Goal: Transaction & Acquisition: Purchase product/service

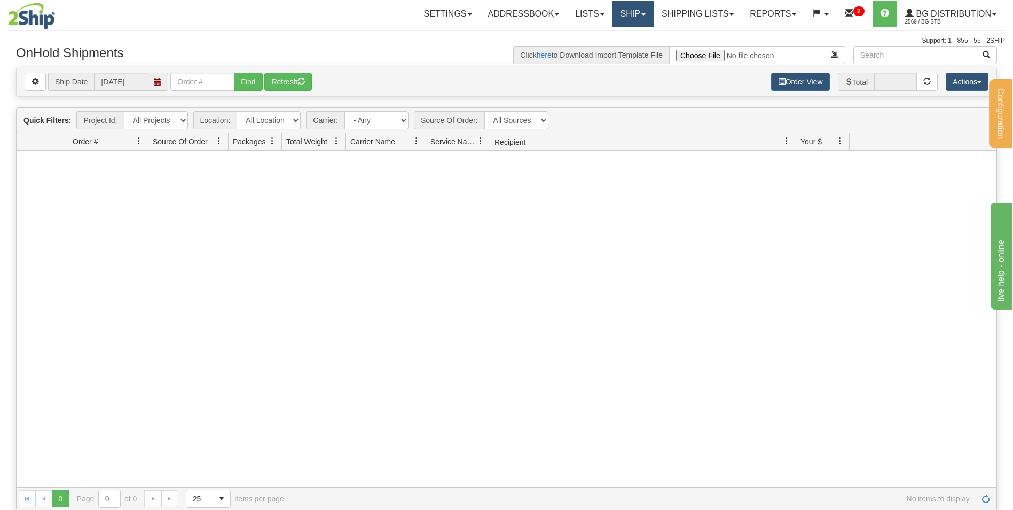
click at [630, 18] on link "Ship" at bounding box center [633, 14] width 41 height 27
click at [580, 17] on link "Lists" at bounding box center [589, 14] width 45 height 27
click at [623, 17] on link "Ship" at bounding box center [633, 14] width 41 height 27
click at [600, 36] on span "Ship Screen" at bounding box center [600, 37] width 41 height 9
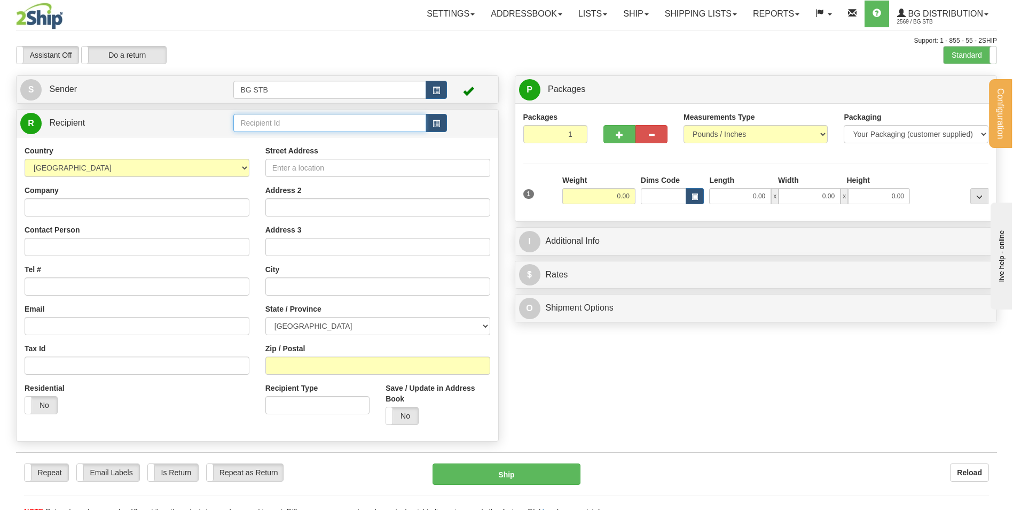
click at [266, 125] on input "text" at bounding box center [329, 123] width 192 height 18
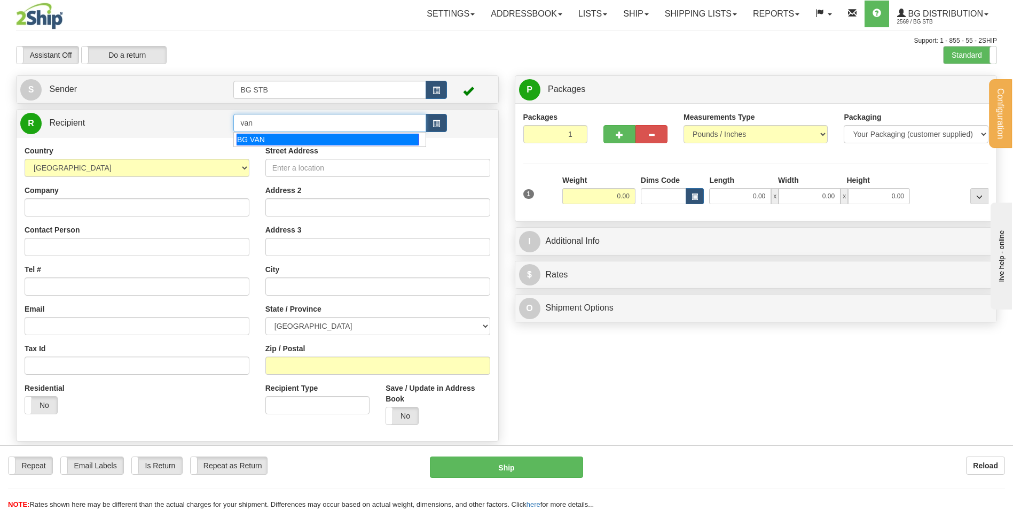
click at [255, 142] on div "BG VAN" at bounding box center [328, 140] width 182 height 12
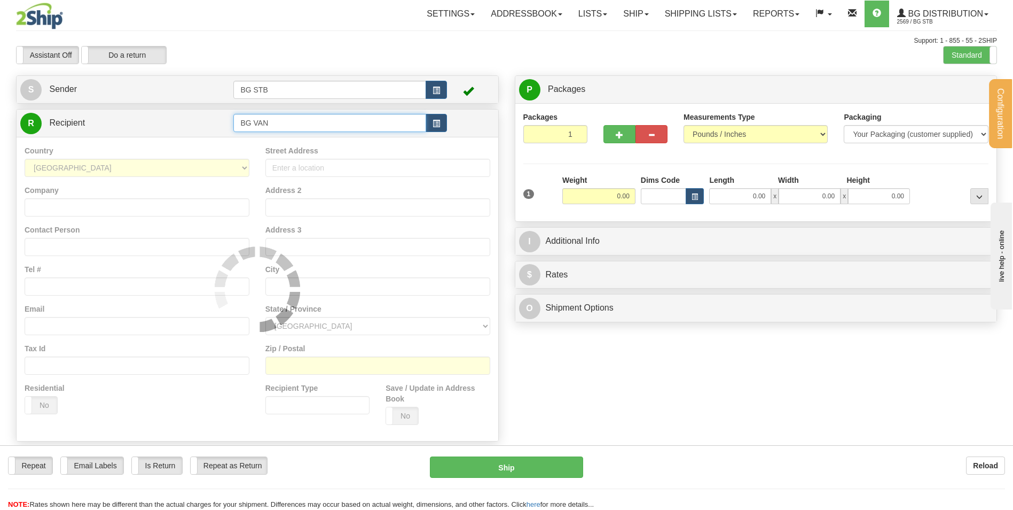
type input "BG VAN"
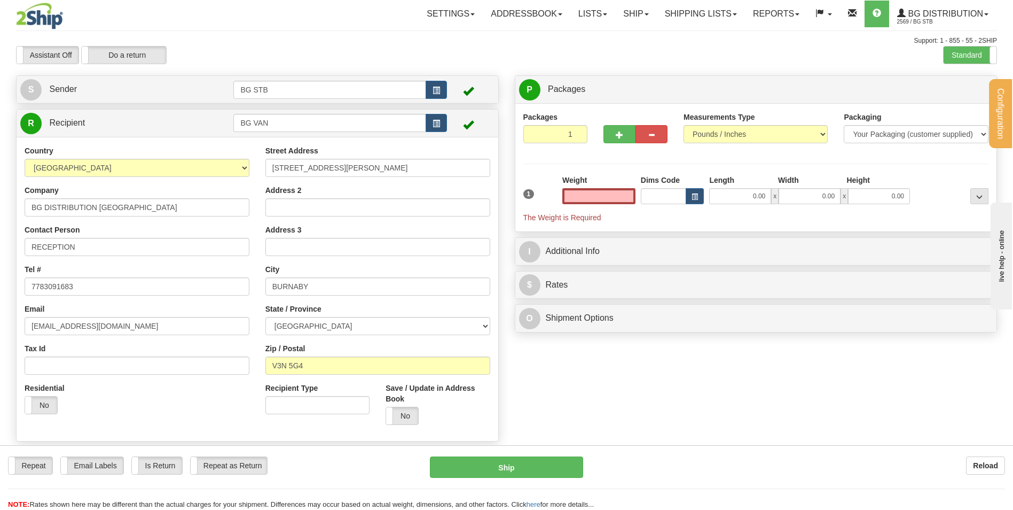
type input "0.00"
click at [606, 198] on input "0.00" at bounding box center [599, 196] width 73 height 16
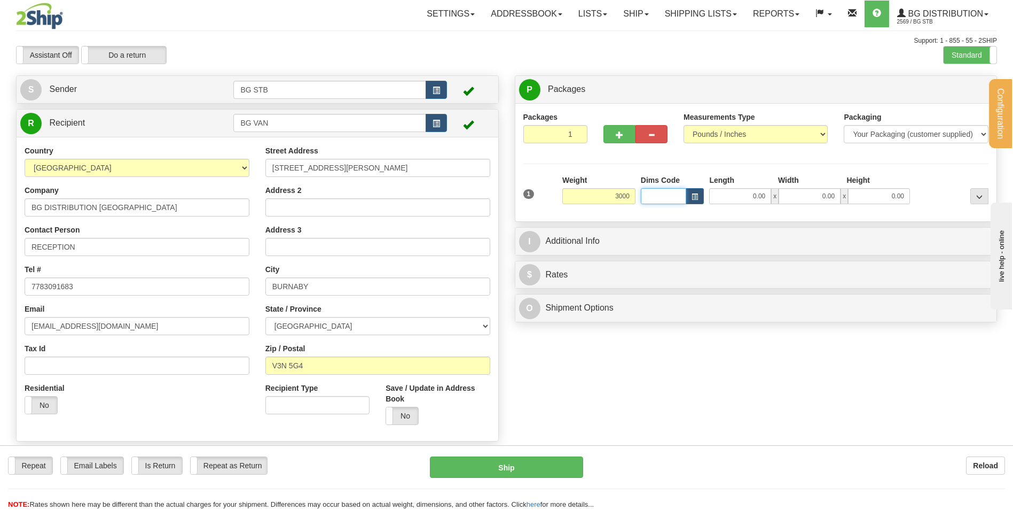
type input "3000.00"
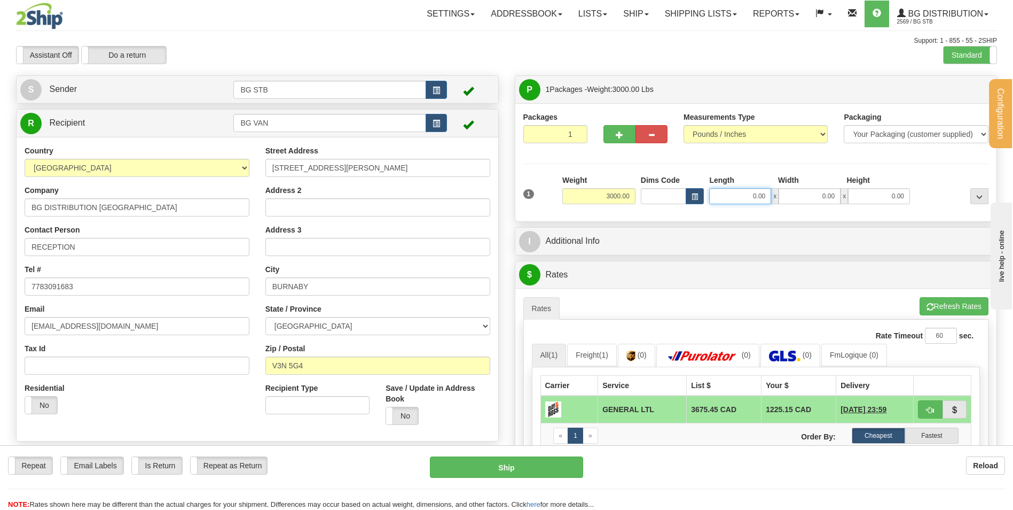
click at [755, 196] on input "0.00" at bounding box center [740, 196] width 62 height 16
type input "38.00"
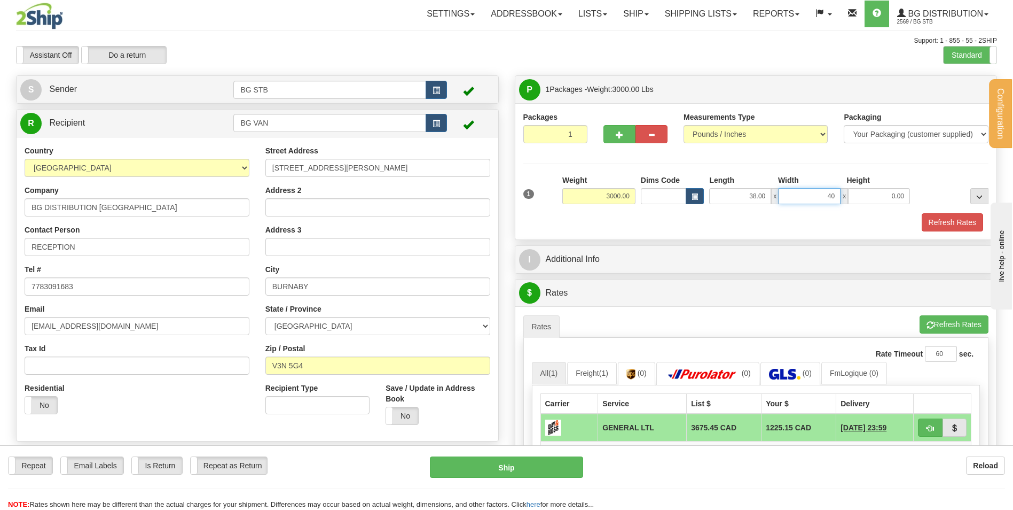
type input "40.00"
type input "51.00"
click at [941, 230] on button "Refresh Rates" at bounding box center [952, 222] width 61 height 18
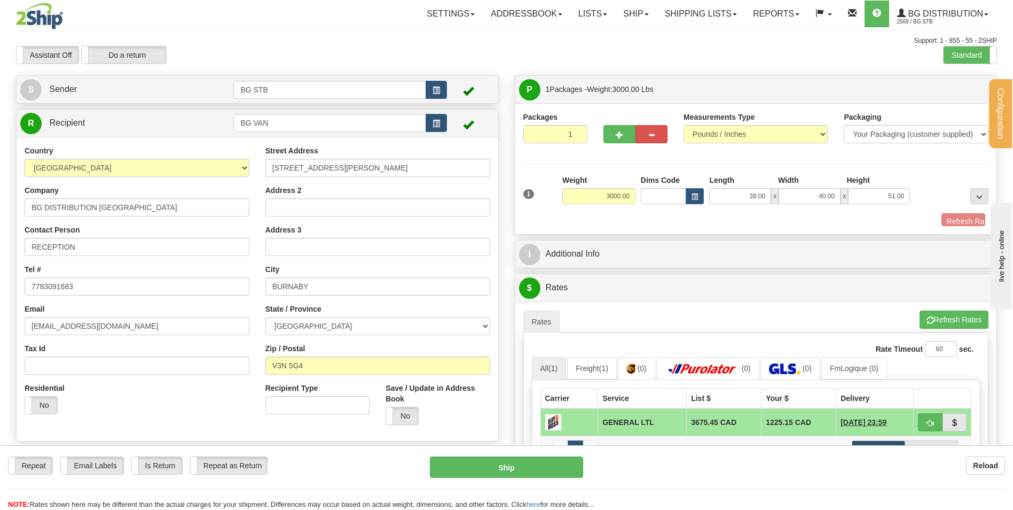
click at [941, 224] on div "P Packages 1 Packages - Weight: 3000.00 Lbs Shipment Level Shipm. Package Level…" at bounding box center [756, 337] width 499 height 524
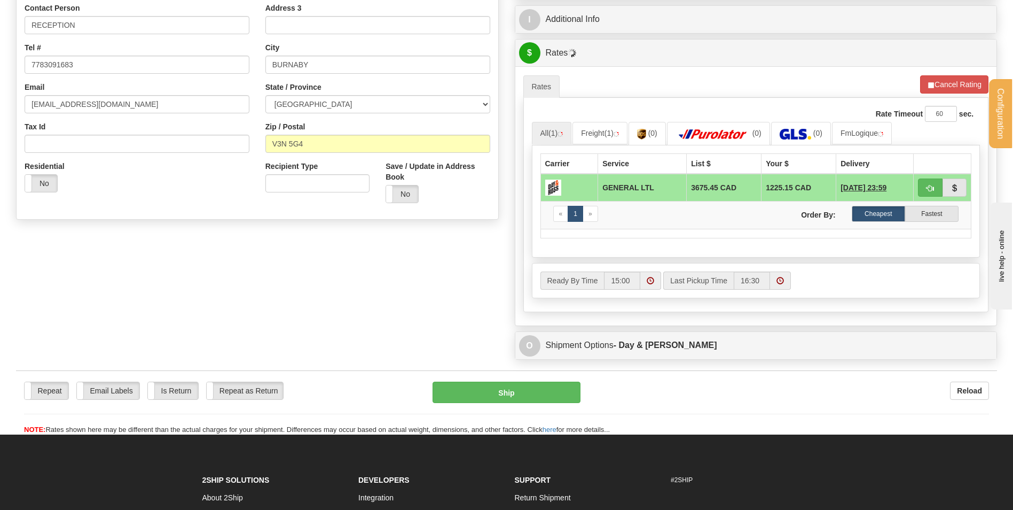
scroll to position [160, 0]
